Goal: Task Accomplishment & Management: Use online tool/utility

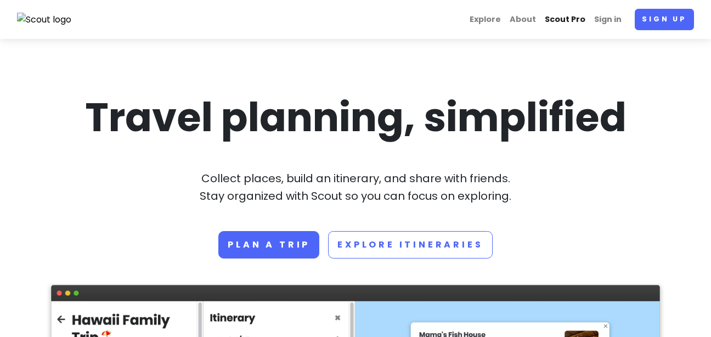
click at [562, 17] on link "Scout Pro" at bounding box center [564, 19] width 49 height 21
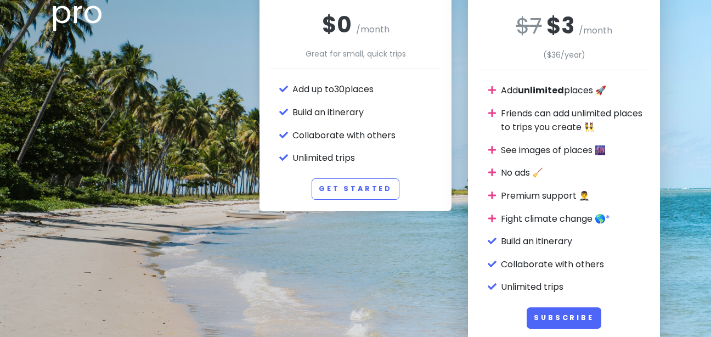
scroll to position [135, 0]
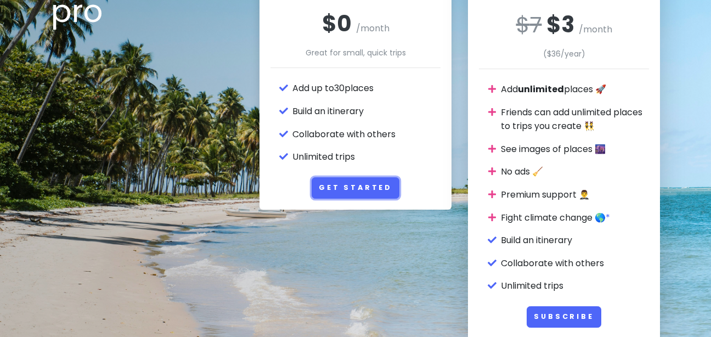
click at [354, 189] on link "Get Started" at bounding box center [355, 187] width 88 height 21
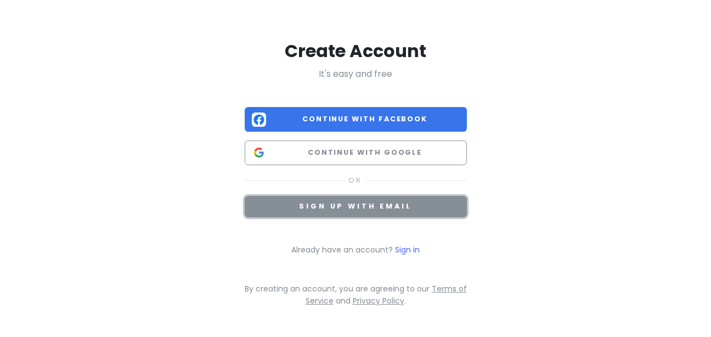
click at [365, 209] on span "Sign up with email" at bounding box center [355, 205] width 112 height 9
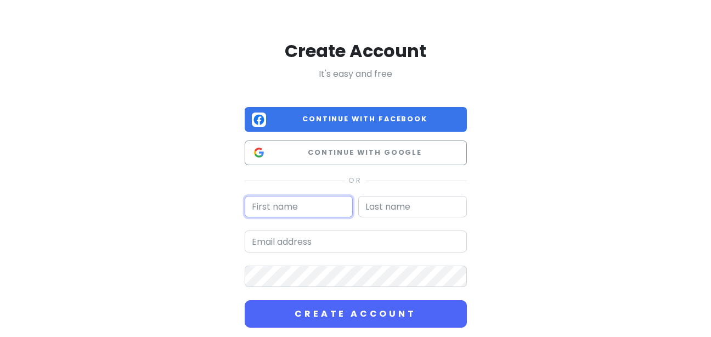
click at [304, 208] on input "text" at bounding box center [299, 207] width 109 height 22
type input "[PERSON_NAME]"
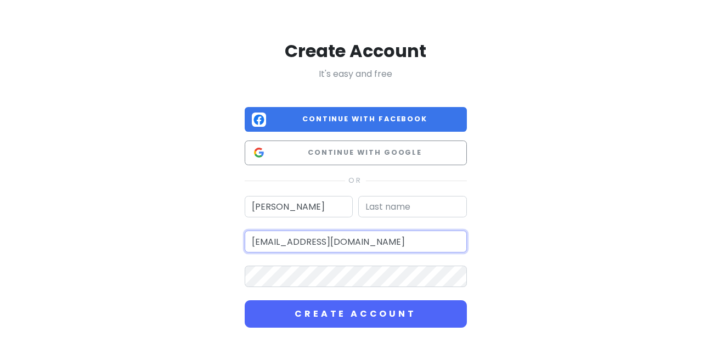
type input "[EMAIL_ADDRESS][DOMAIN_NAME]"
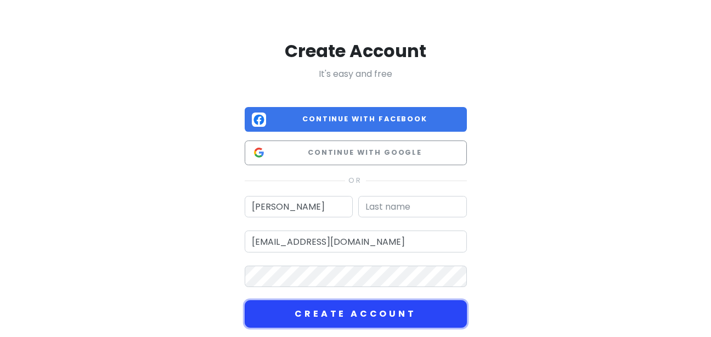
click at [328, 313] on button "Create Account" at bounding box center [356, 313] width 222 height 27
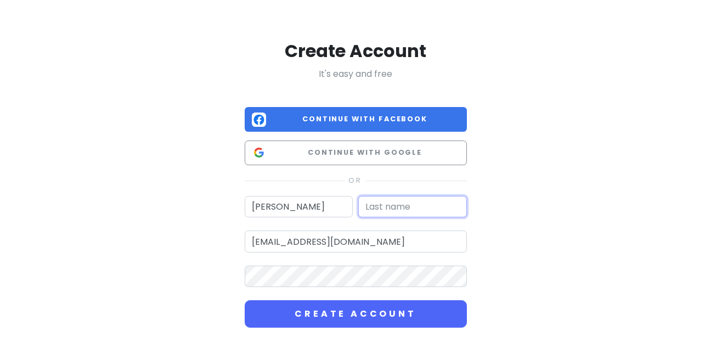
click at [396, 206] on input "text" at bounding box center [412, 207] width 109 height 22
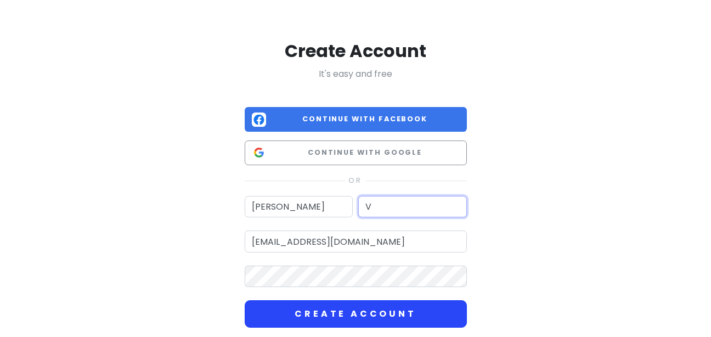
type input "V"
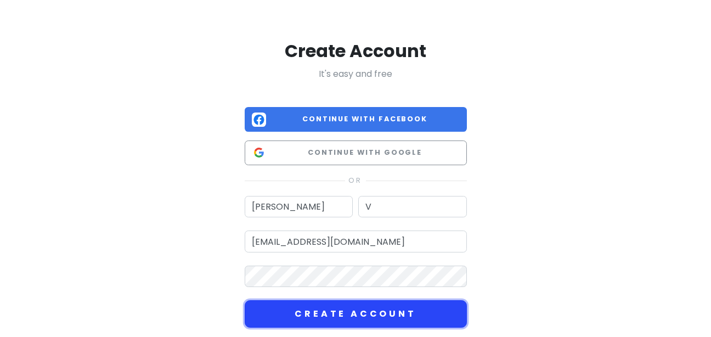
click at [351, 307] on button "Create Account" at bounding box center [356, 313] width 222 height 27
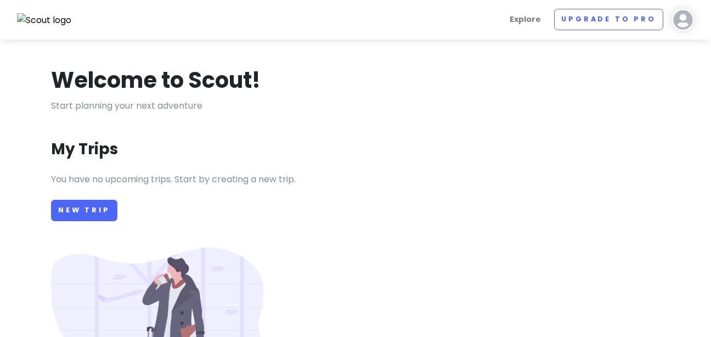
click at [690, 24] on img at bounding box center [683, 20] width 22 height 22
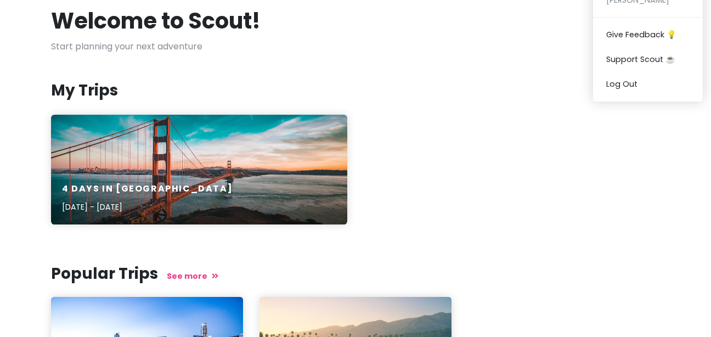
scroll to position [18, 0]
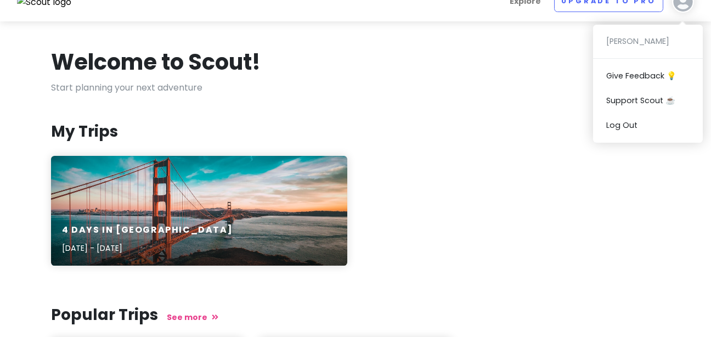
click at [66, 13] on nav "Explore Upgrade to Pro [PERSON_NAME] V Give Feedback 💡 Support Scout ☕️ Log Out" at bounding box center [355, 1] width 711 height 39
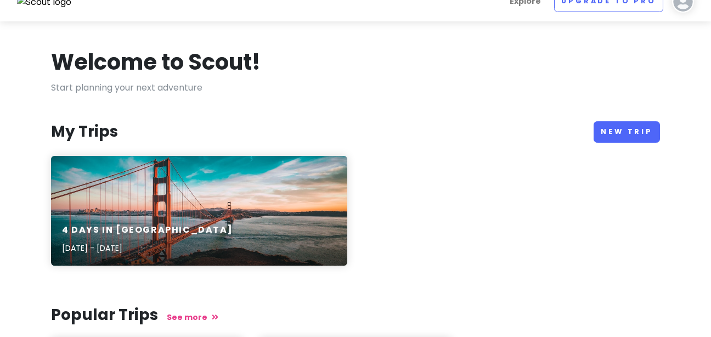
click at [44, 9] on img at bounding box center [44, 2] width 55 height 14
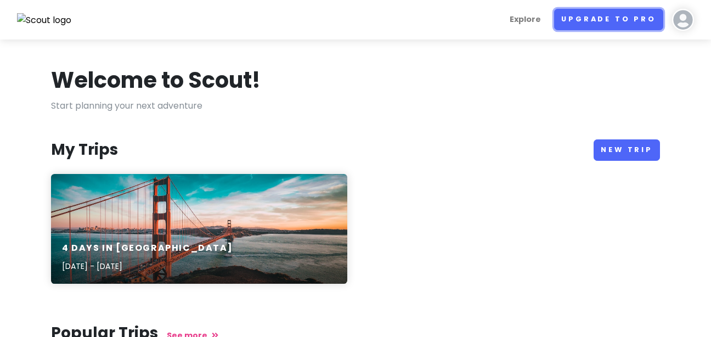
click at [649, 19] on link "Upgrade to Pro" at bounding box center [608, 19] width 109 height 21
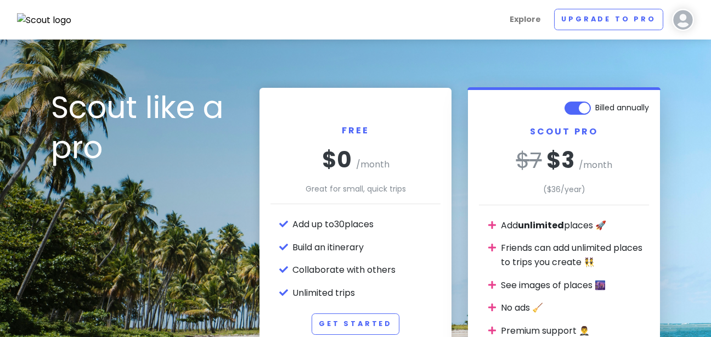
click at [674, 18] on img at bounding box center [683, 20] width 22 height 22
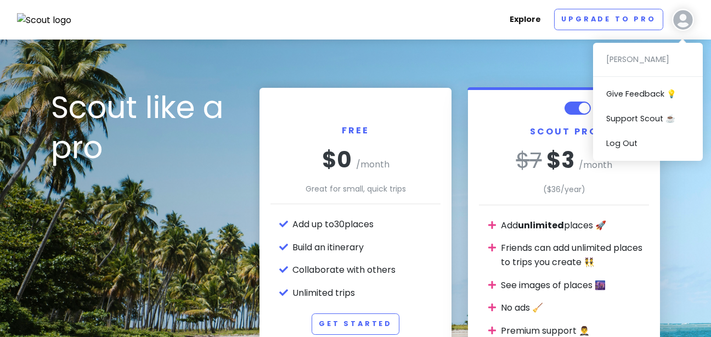
click at [522, 19] on link "Explore" at bounding box center [525, 19] width 40 height 21
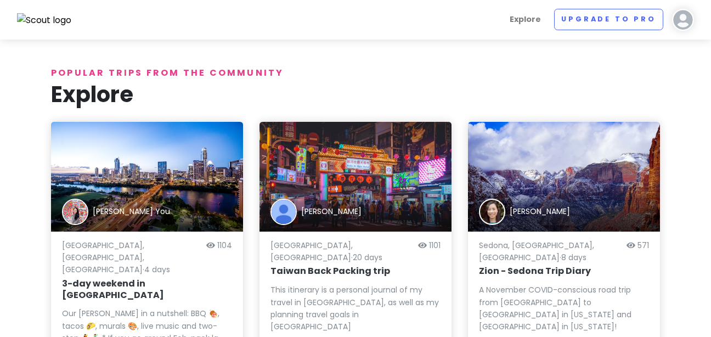
click at [24, 21] on img at bounding box center [44, 20] width 55 height 14
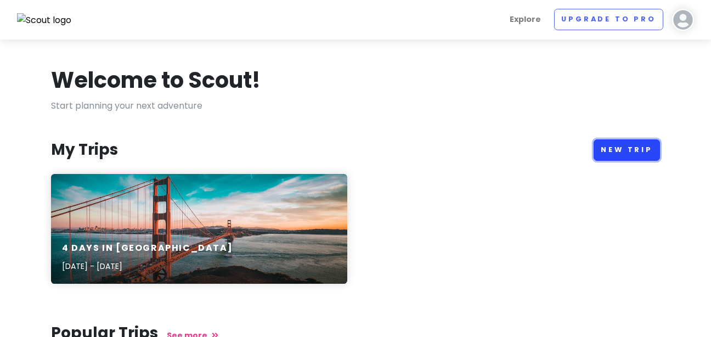
click at [625, 149] on link "New Trip" at bounding box center [626, 149] width 66 height 21
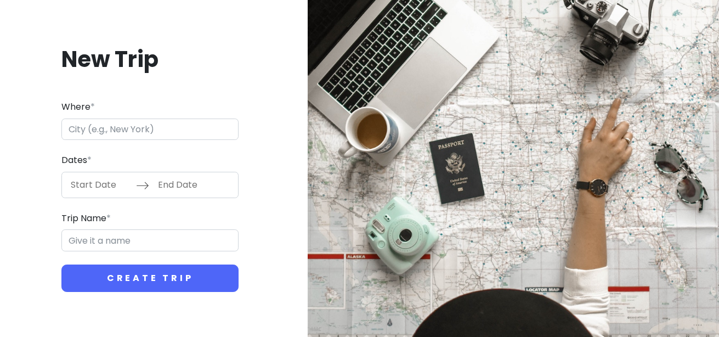
click at [167, 129] on input "Where *" at bounding box center [149, 129] width 177 height 22
type input "[GEOGRAPHIC_DATA], [GEOGRAPHIC_DATA]"
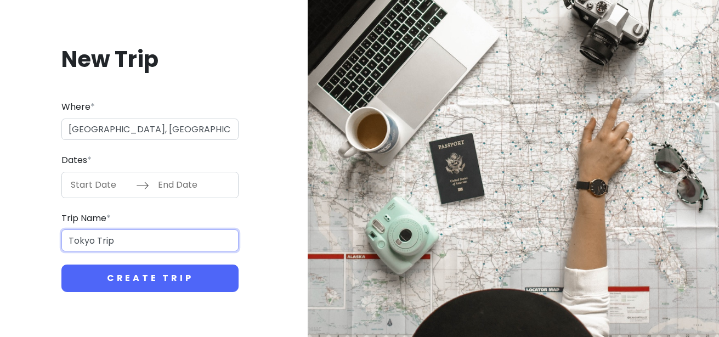
click at [93, 241] on input "Tokyo Trip" at bounding box center [149, 240] width 177 height 22
type input "[GEOGRAPHIC_DATA] Stayover Trip"
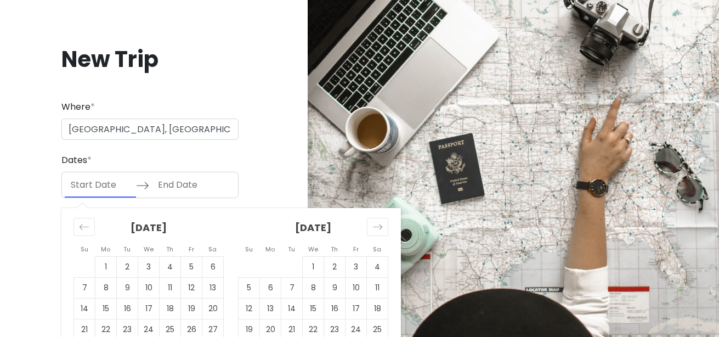
click at [104, 178] on input "Start Date" at bounding box center [100, 184] width 71 height 25
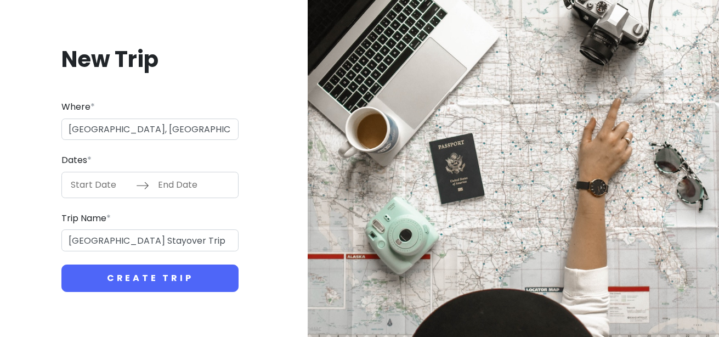
click at [91, 177] on input "Start Date" at bounding box center [100, 184] width 71 height 25
click at [111, 185] on input "Start Date" at bounding box center [100, 184] width 71 height 25
click at [103, 184] on input "Start Date" at bounding box center [100, 184] width 71 height 25
click at [190, 193] on input "End Date" at bounding box center [187, 184] width 71 height 25
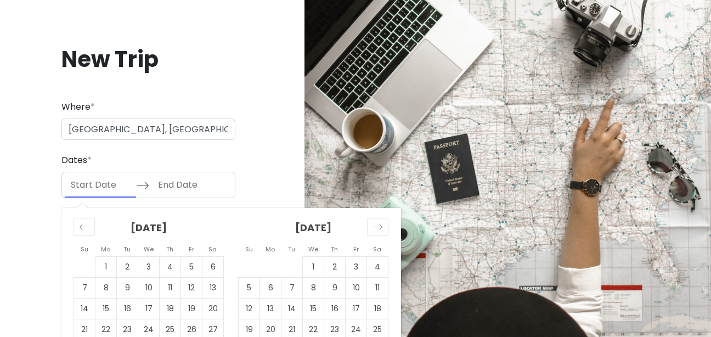
click at [82, 175] on input "Start Date" at bounding box center [100, 184] width 71 height 25
click at [387, 230] on div "Move forward to switch to the next month." at bounding box center [377, 227] width 21 height 18
click at [314, 290] on td "5" at bounding box center [313, 287] width 21 height 21
type input "[DATE]"
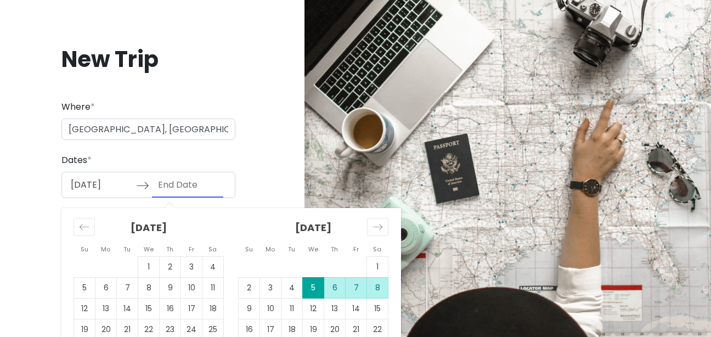
click at [378, 286] on td "8" at bounding box center [377, 287] width 21 height 21
type input "[DATE]"
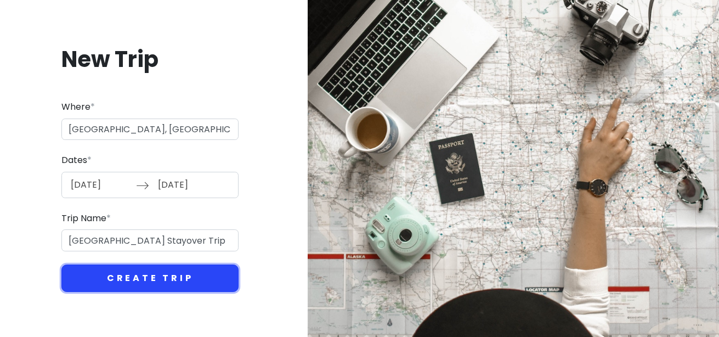
click at [139, 277] on button "Create Trip" at bounding box center [149, 277] width 177 height 27
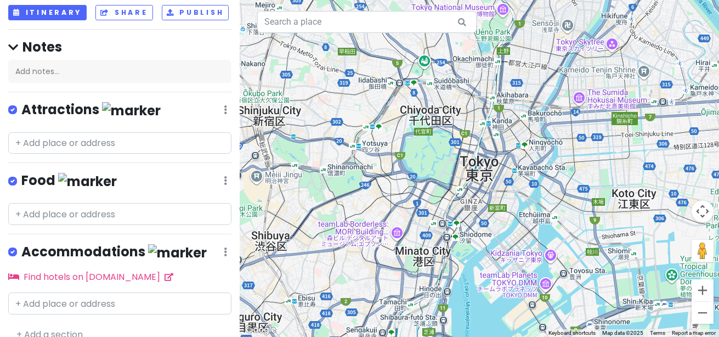
scroll to position [112, 0]
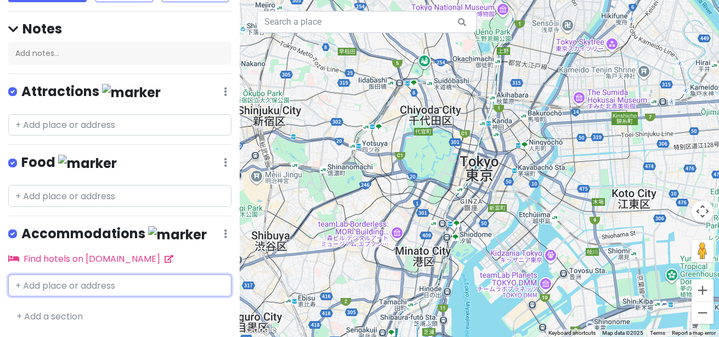
click at [37, 293] on input "text" at bounding box center [119, 285] width 223 height 22
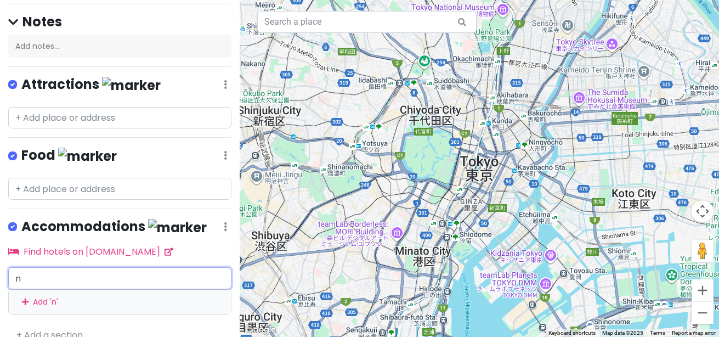
click at [52, 282] on input "n" at bounding box center [119, 278] width 223 height 22
type input "nine"
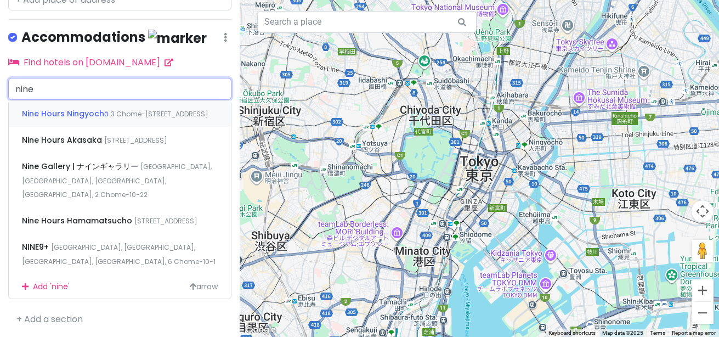
scroll to position [331, 0]
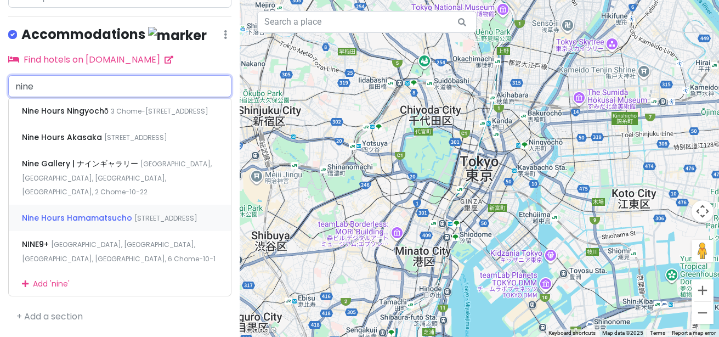
click at [134, 223] on span "[STREET_ADDRESS]" at bounding box center [165, 217] width 63 height 9
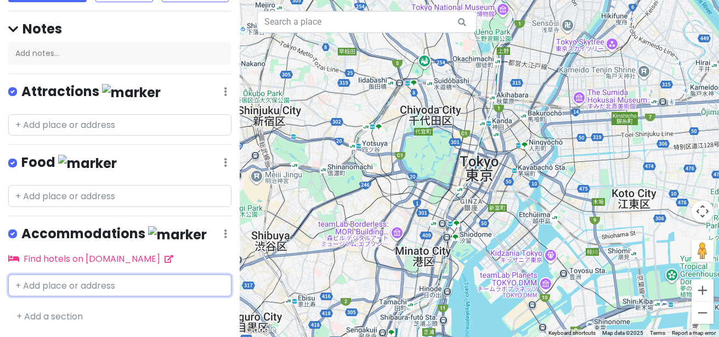
scroll to position [145, 0]
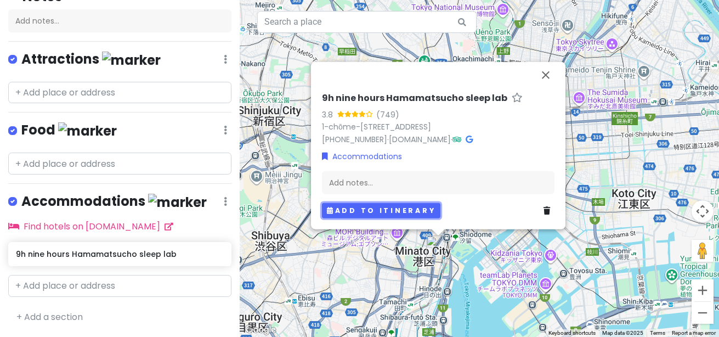
click at [383, 210] on button "Add to itinerary" at bounding box center [381, 210] width 118 height 16
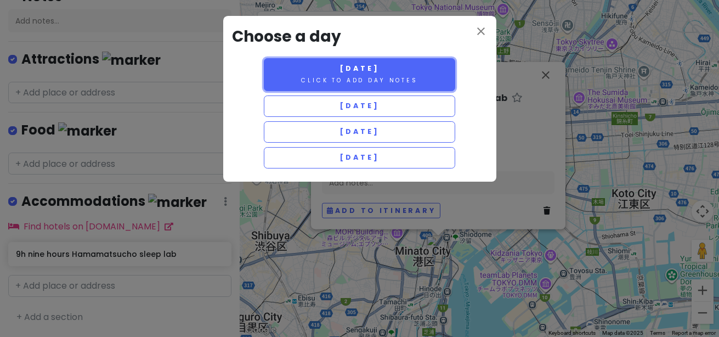
click at [339, 66] on span "[DATE]" at bounding box center [358, 68] width 39 height 9
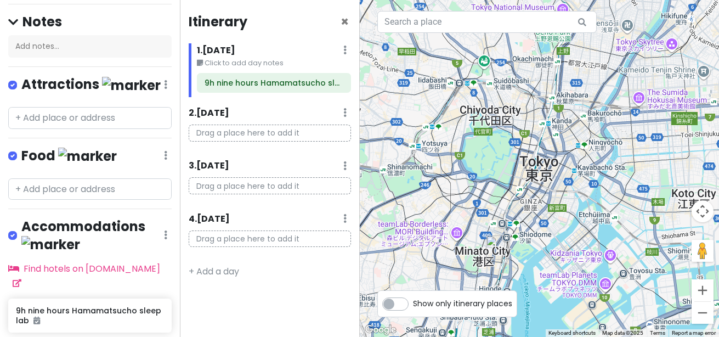
scroll to position [203, 0]
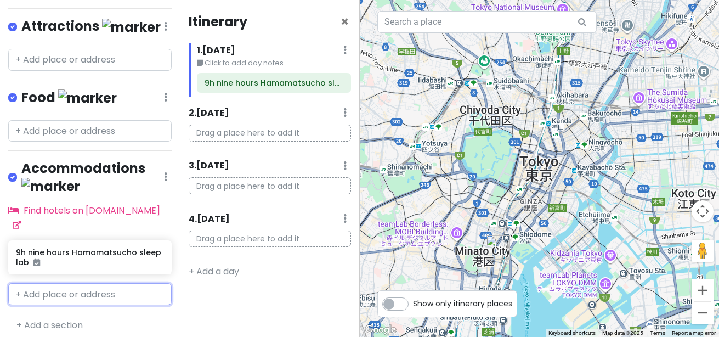
click at [46, 283] on input "text" at bounding box center [89, 294] width 163 height 22
type input "MyCube"
click at [71, 328] on span "[STREET_ADDRESS]" at bounding box center [53, 332] width 63 height 9
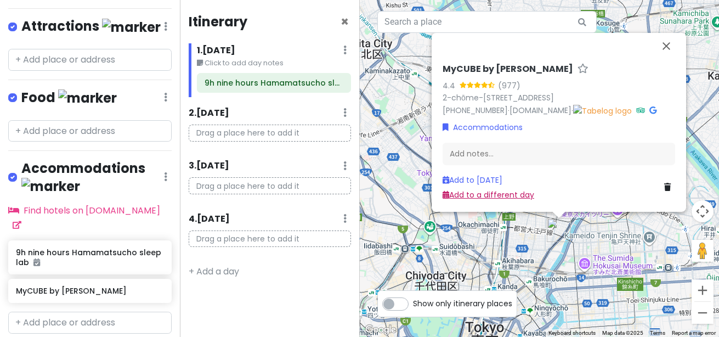
click at [509, 199] on link "Add to a different day" at bounding box center [489, 194] width 92 height 11
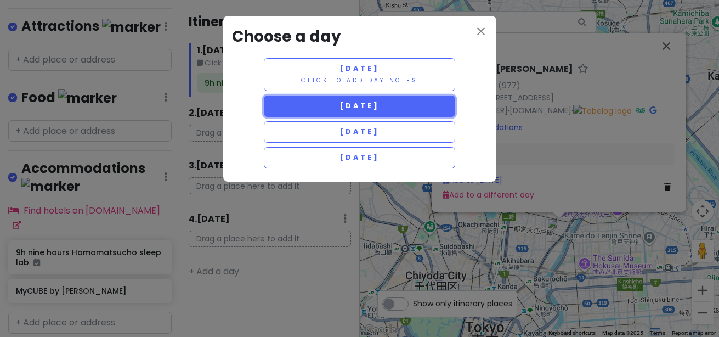
click at [361, 99] on button "[DATE]" at bounding box center [360, 105] width 192 height 21
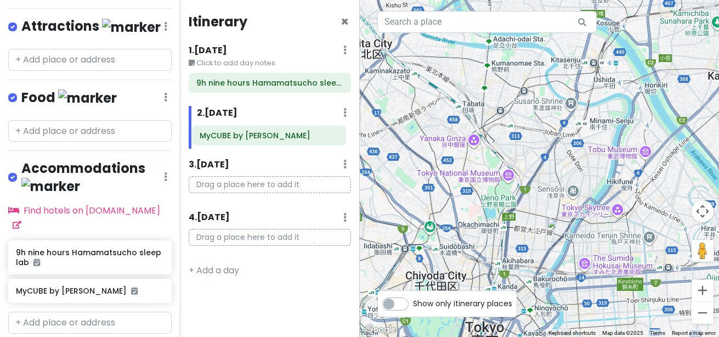
click at [276, 134] on div "MyCUBE by [PERSON_NAME]" at bounding box center [274, 136] width 171 height 24
click at [350, 110] on div "2 . [DATE] Add Day Notes Delete Day" at bounding box center [274, 115] width 154 height 19
click at [344, 110] on icon at bounding box center [344, 112] width 3 height 9
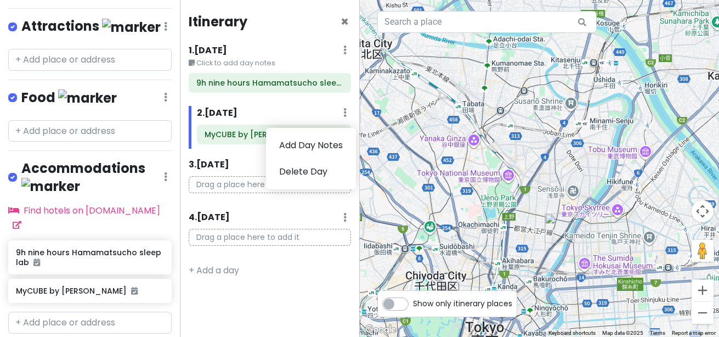
click at [237, 139] on h6 "MyCUBE by [PERSON_NAME]" at bounding box center [274, 134] width 139 height 10
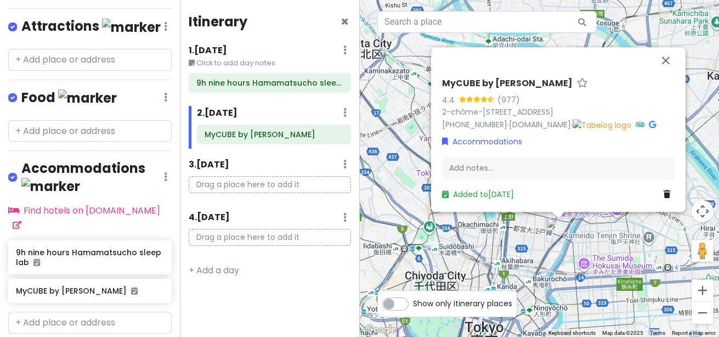
click at [236, 189] on p "Drag a place here to add it" at bounding box center [270, 184] width 162 height 17
click at [84, 318] on input "text" at bounding box center [89, 322] width 163 height 22
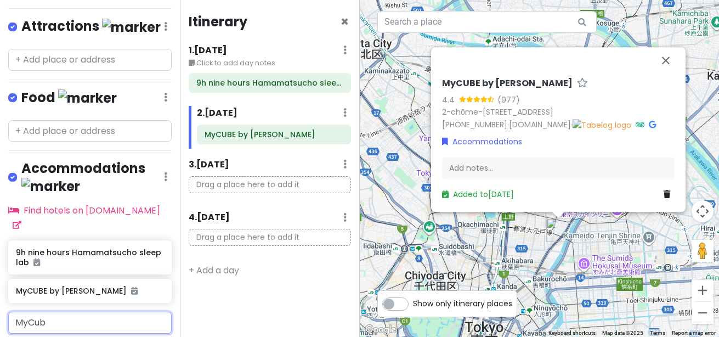
type input "MyCube"
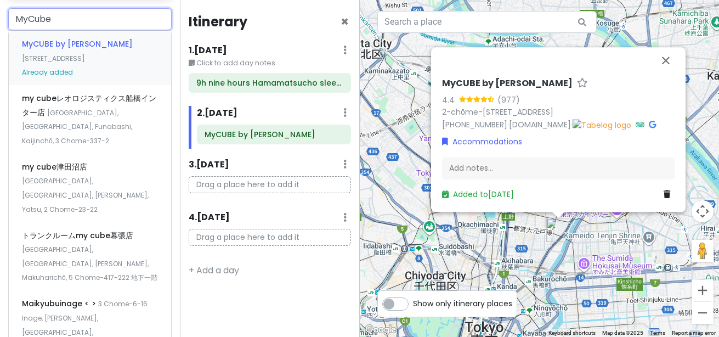
scroll to position [456, 0]
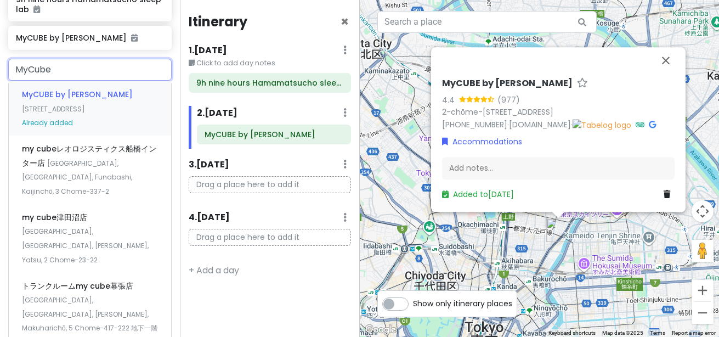
click at [88, 90] on span "MyCUBE by [PERSON_NAME]" at bounding box center [77, 94] width 111 height 11
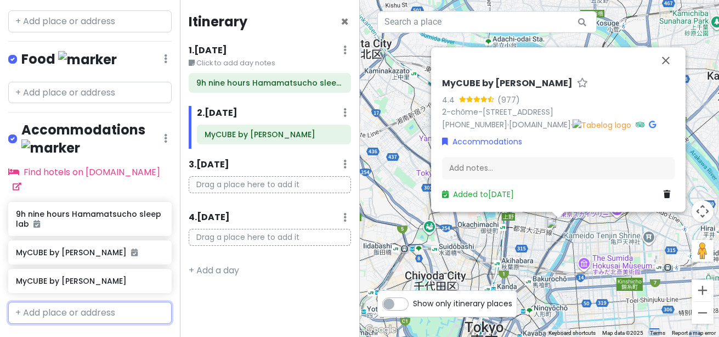
scroll to position [280, 0]
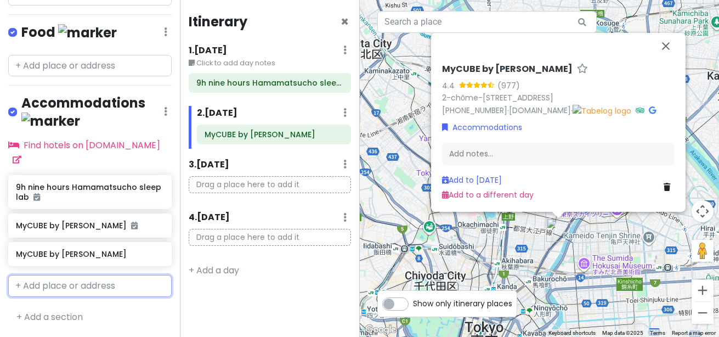
click at [53, 275] on input "text" at bounding box center [89, 286] width 163 height 22
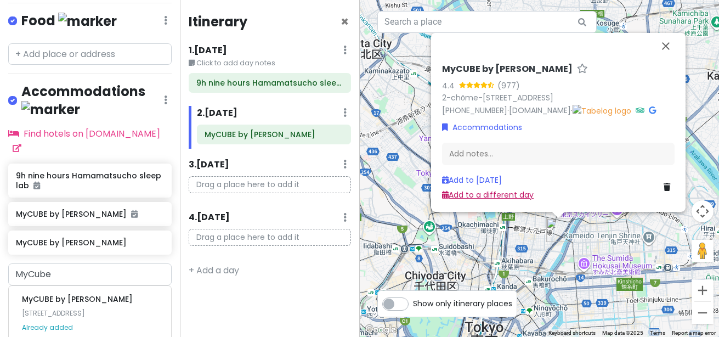
click at [490, 197] on link "Add to a different day" at bounding box center [488, 194] width 92 height 11
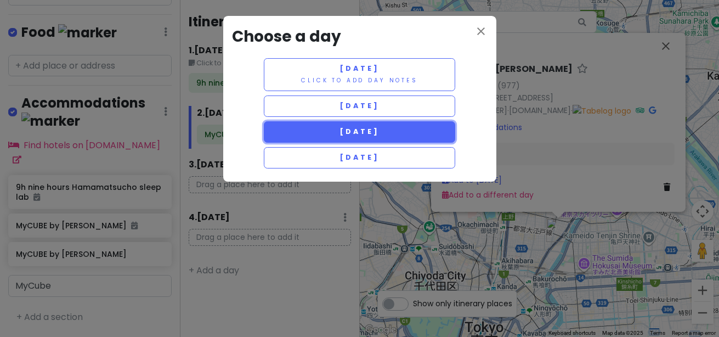
click at [369, 127] on span "[DATE]" at bounding box center [358, 131] width 39 height 9
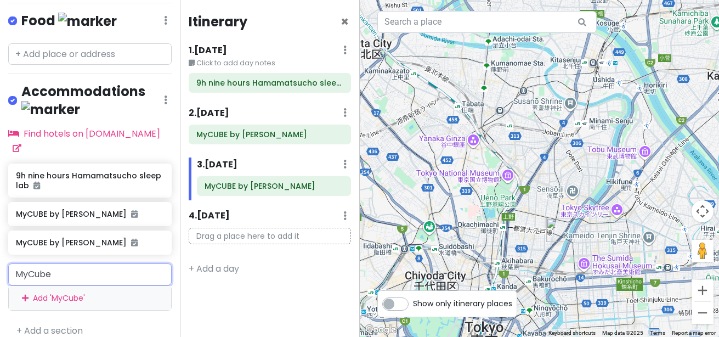
click at [62, 278] on input "MyCube" at bounding box center [89, 274] width 163 height 22
type input "MyCub"
click at [53, 304] on span "MyCUBE by [PERSON_NAME]" at bounding box center [77, 298] width 111 height 11
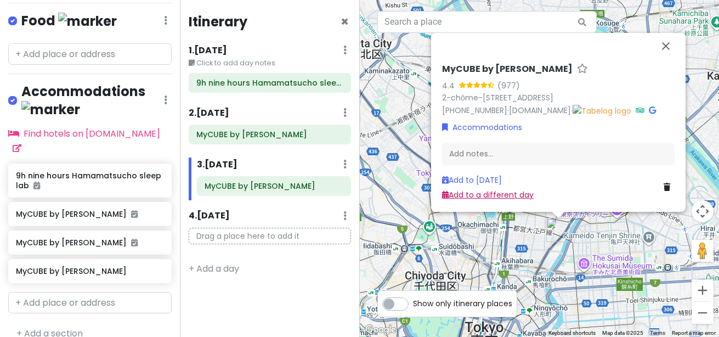
click at [507, 189] on link "Add to a different day" at bounding box center [488, 194] width 92 height 11
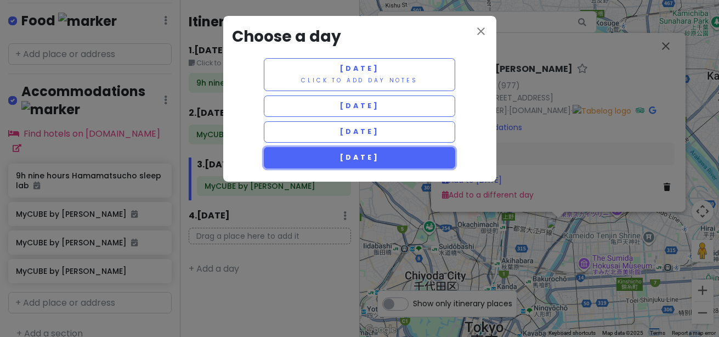
click at [347, 157] on span "[DATE]" at bounding box center [358, 156] width 39 height 9
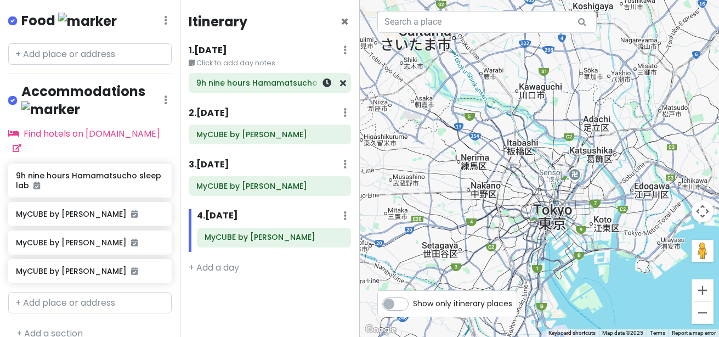
drag, startPoint x: 213, startPoint y: 83, endPoint x: 307, endPoint y: 75, distance: 94.1
click at [307, 75] on div "9h nine hours Hamamatsucho sleep lab" at bounding box center [269, 82] width 147 height 15
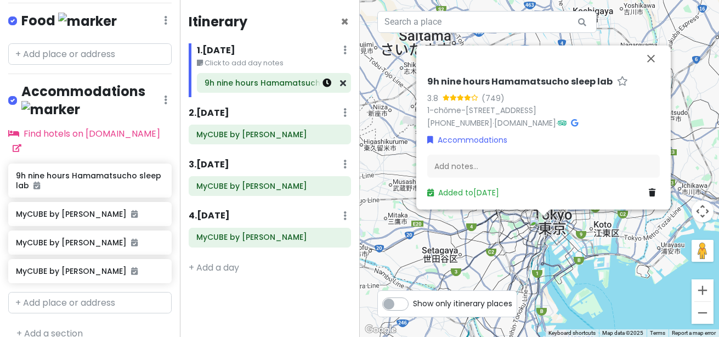
click at [326, 84] on icon at bounding box center [326, 82] width 9 height 9
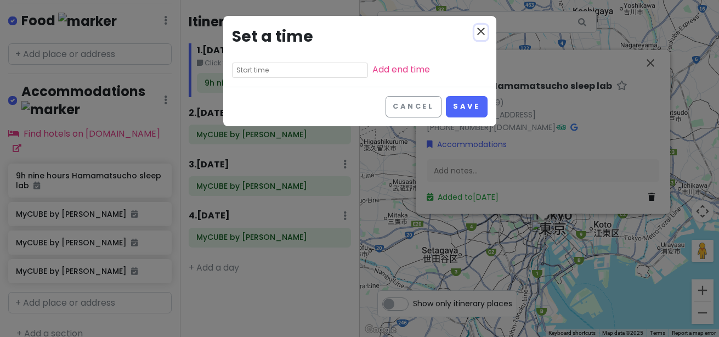
click at [479, 31] on icon "close" at bounding box center [480, 31] width 13 height 13
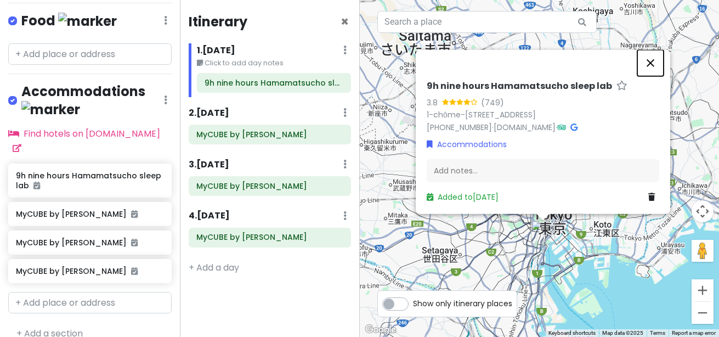
click at [650, 50] on button "Close" at bounding box center [650, 63] width 26 height 26
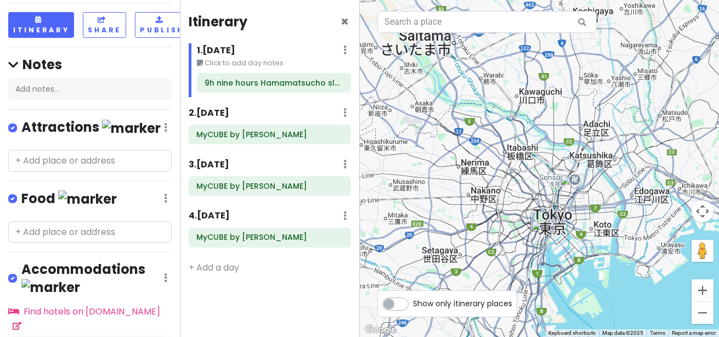
scroll to position [49, 0]
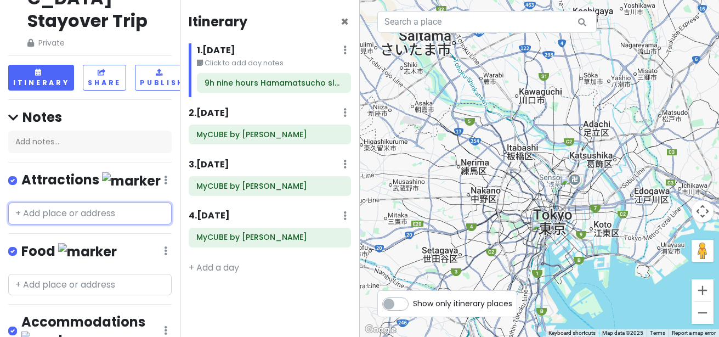
click at [66, 218] on input "text" at bounding box center [89, 213] width 163 height 22
click at [21, 244] on label at bounding box center [21, 244] width 0 height 0
click at [21, 249] on input "checkbox" at bounding box center [24, 247] width 7 height 7
checkbox input "false"
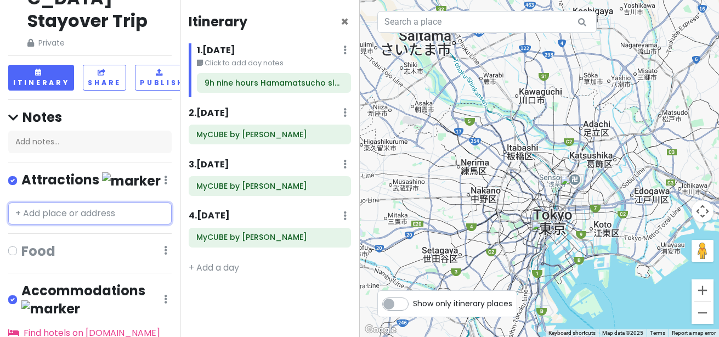
click at [69, 209] on input "text" at bounding box center [89, 213] width 163 height 22
click at [164, 184] on link at bounding box center [165, 180] width 3 height 13
click at [40, 213] on input "text" at bounding box center [89, 213] width 163 height 22
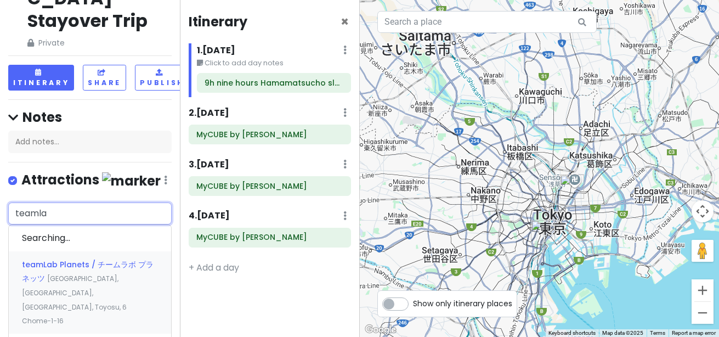
type input "teamlab"
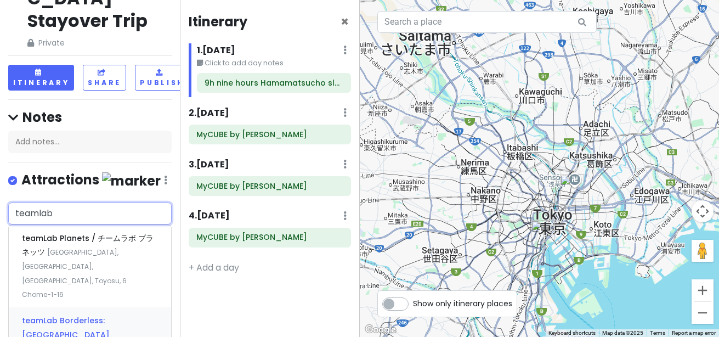
click at [103, 315] on span "teamLab Borderless: [GEOGRAPHIC_DATA]" at bounding box center [66, 327] width 88 height 25
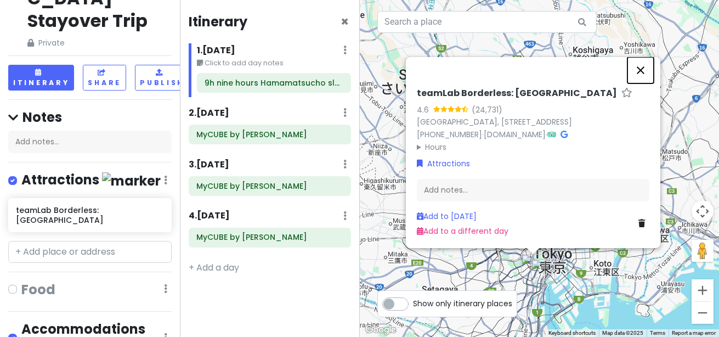
click at [647, 57] on button "Close" at bounding box center [640, 70] width 26 height 26
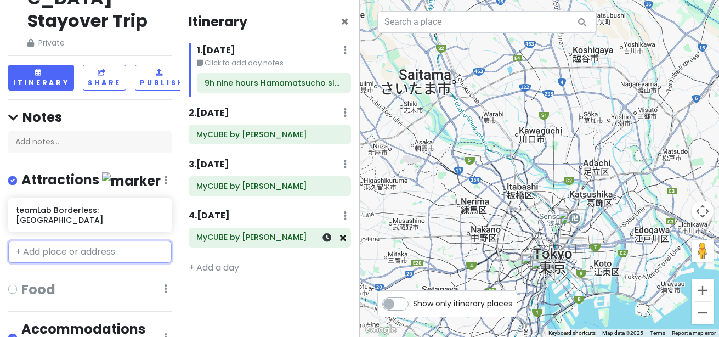
click at [342, 238] on icon at bounding box center [343, 237] width 6 height 9
